Goal: Task Accomplishment & Management: Manage account settings

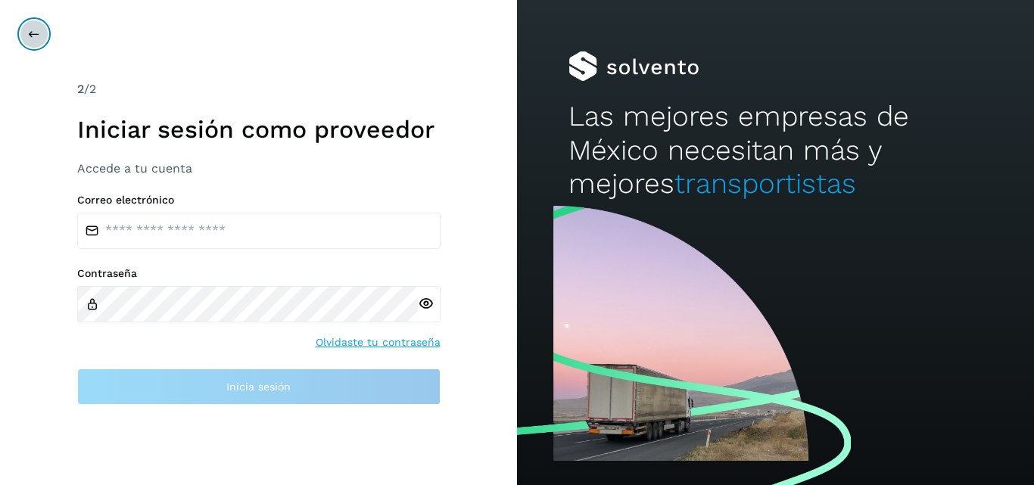
click at [38, 34] on icon at bounding box center [34, 34] width 12 height 12
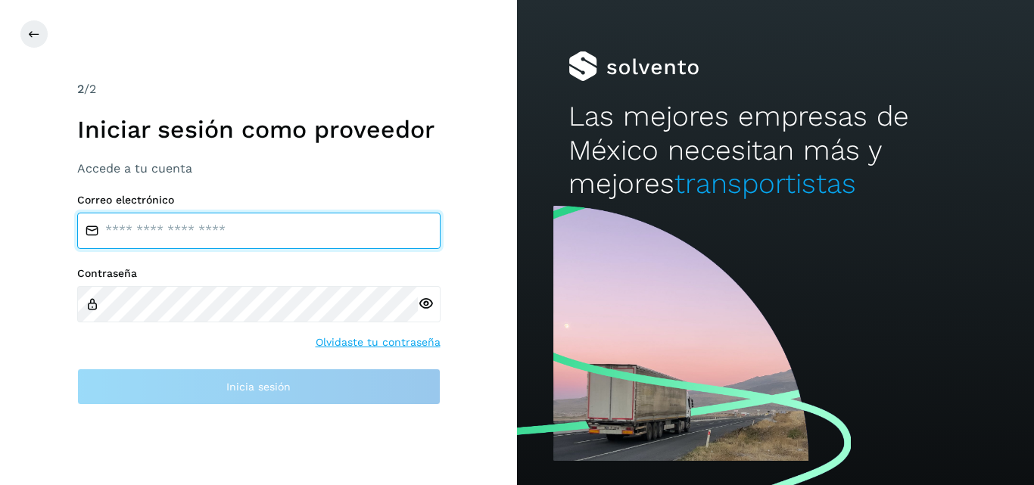
click at [409, 225] on input "email" at bounding box center [258, 231] width 363 height 36
